Goal: Register for event/course

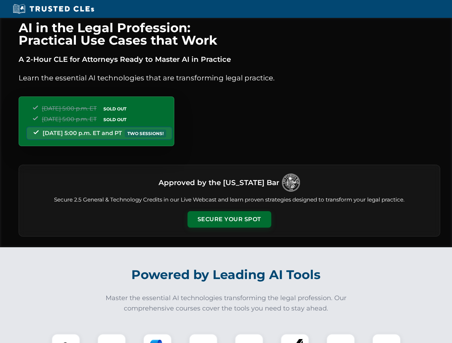
click at [229, 220] on button "Secure Your Spot" at bounding box center [229, 219] width 84 height 16
click at [66, 339] on img at bounding box center [65, 348] width 21 height 21
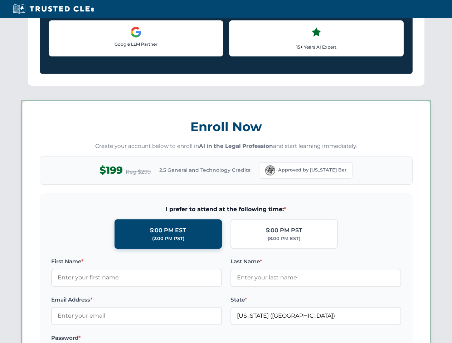
click at [157, 339] on label "Password *" at bounding box center [136, 338] width 171 height 9
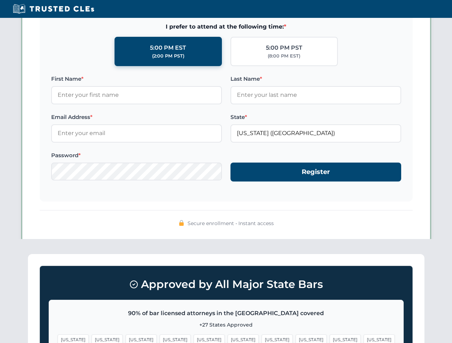
click at [329, 339] on span "[US_STATE]" at bounding box center [344, 340] width 31 height 10
